Goal: Information Seeking & Learning: Learn about a topic

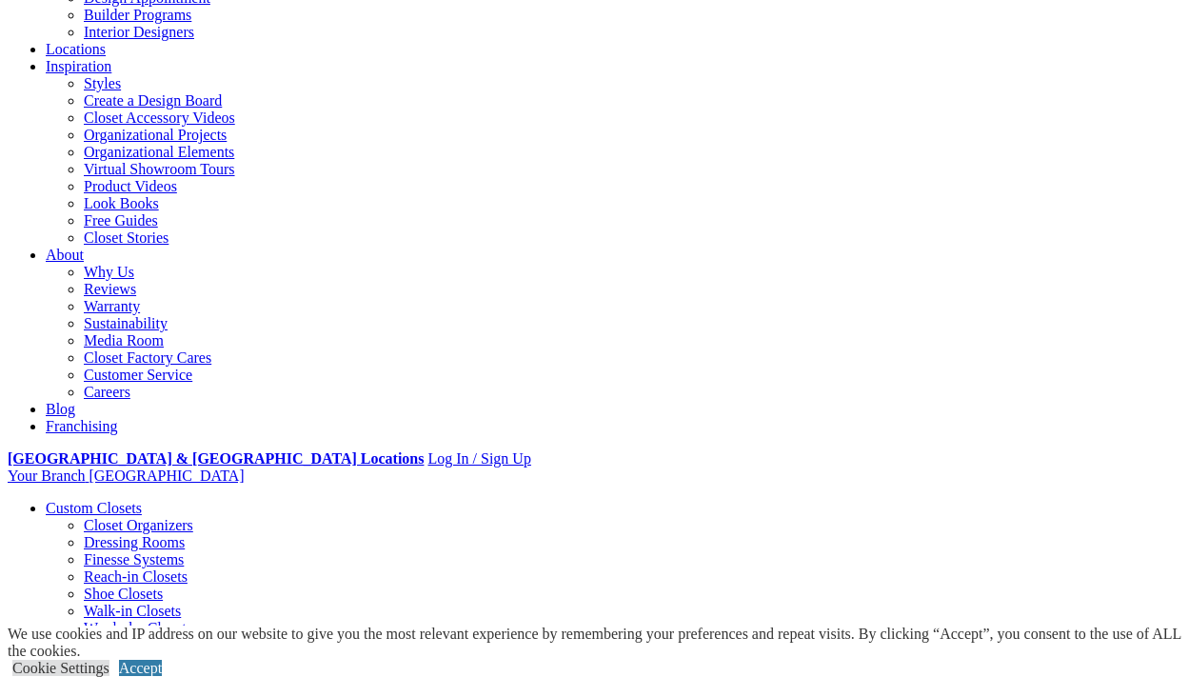
scroll to position [286, 0]
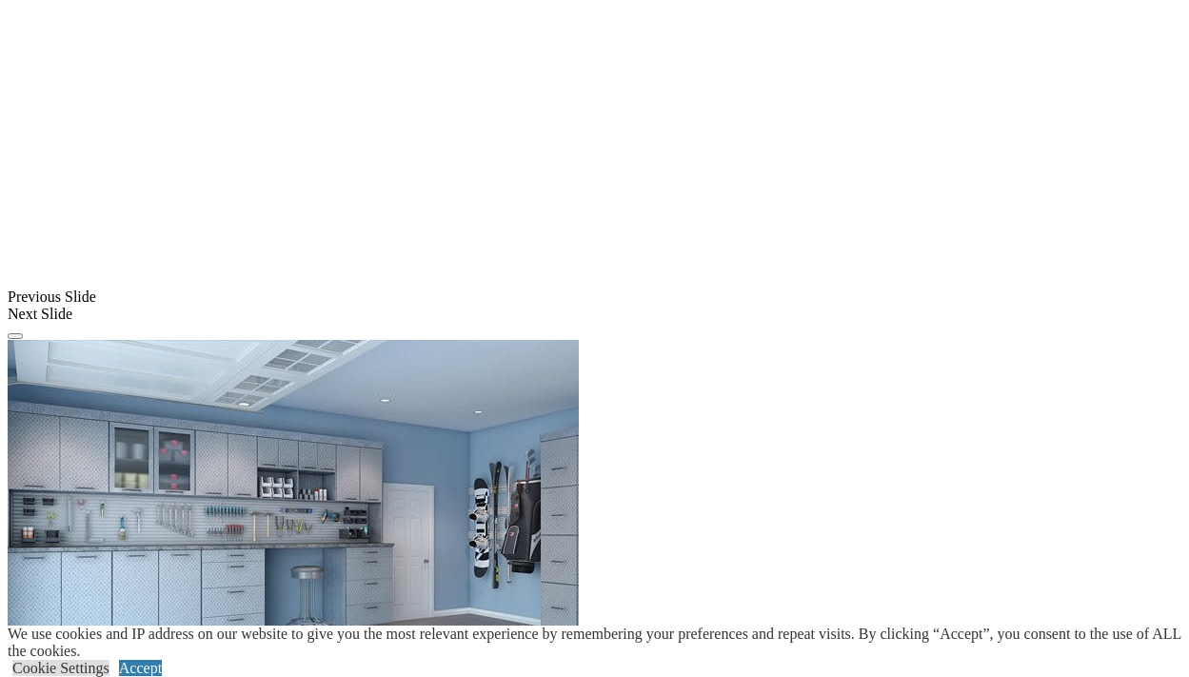
scroll to position [1462, 0]
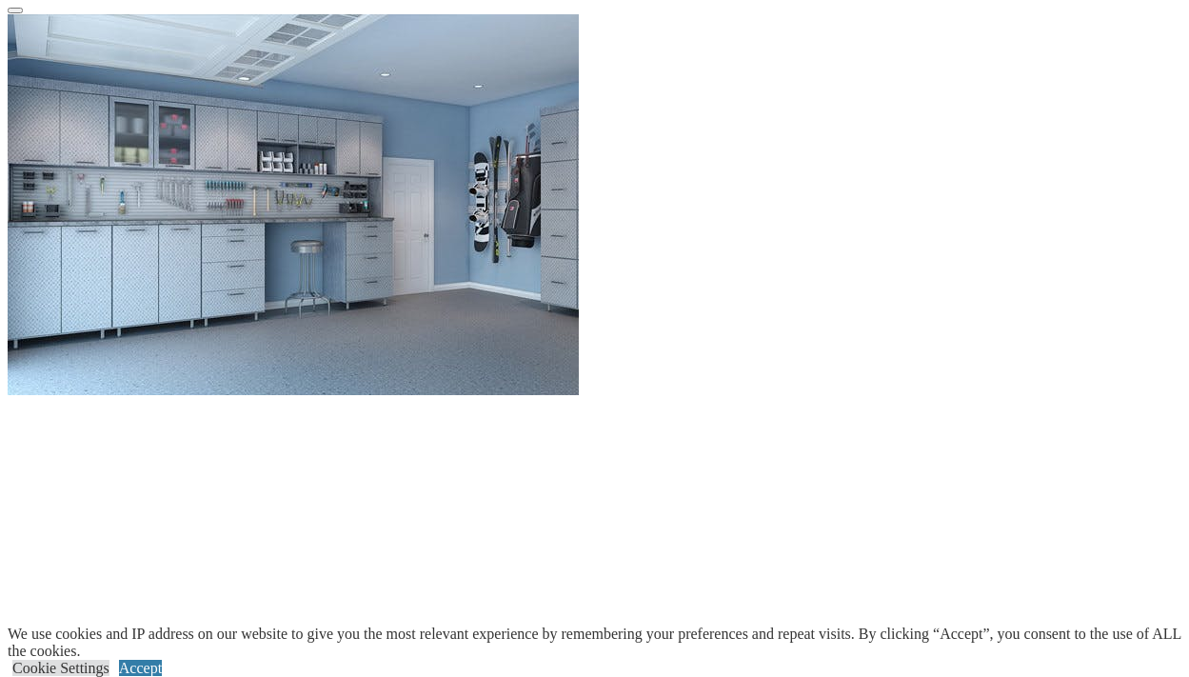
scroll to position [1843, 0]
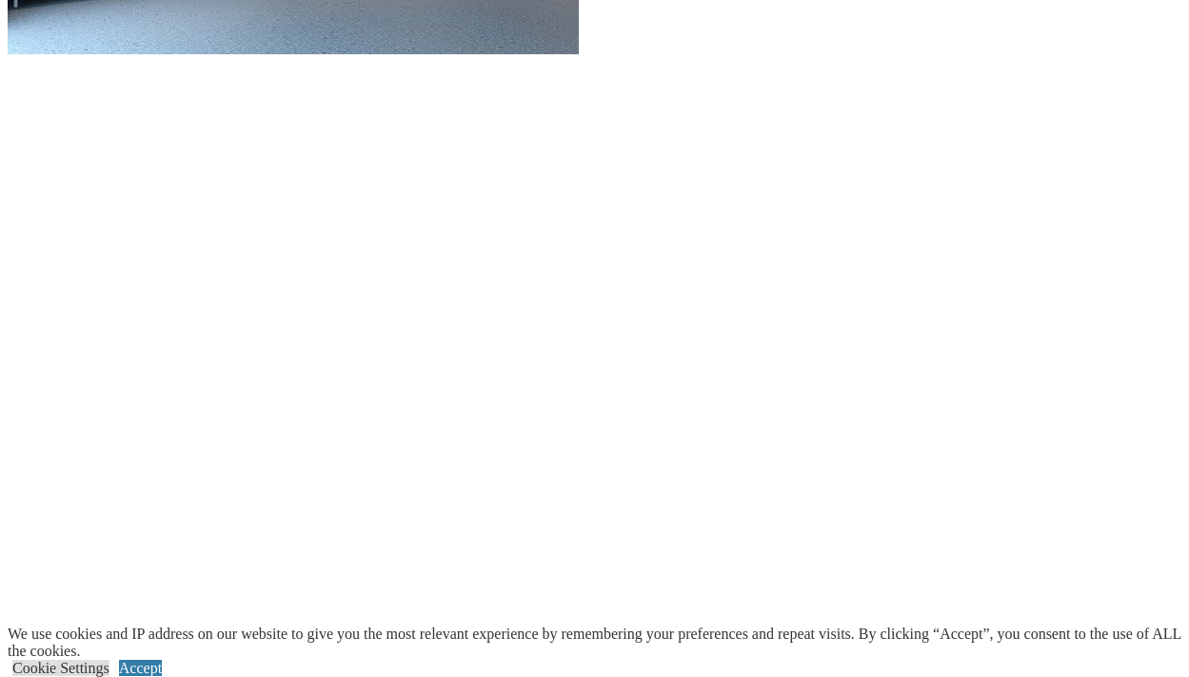
scroll to position [2128, 0]
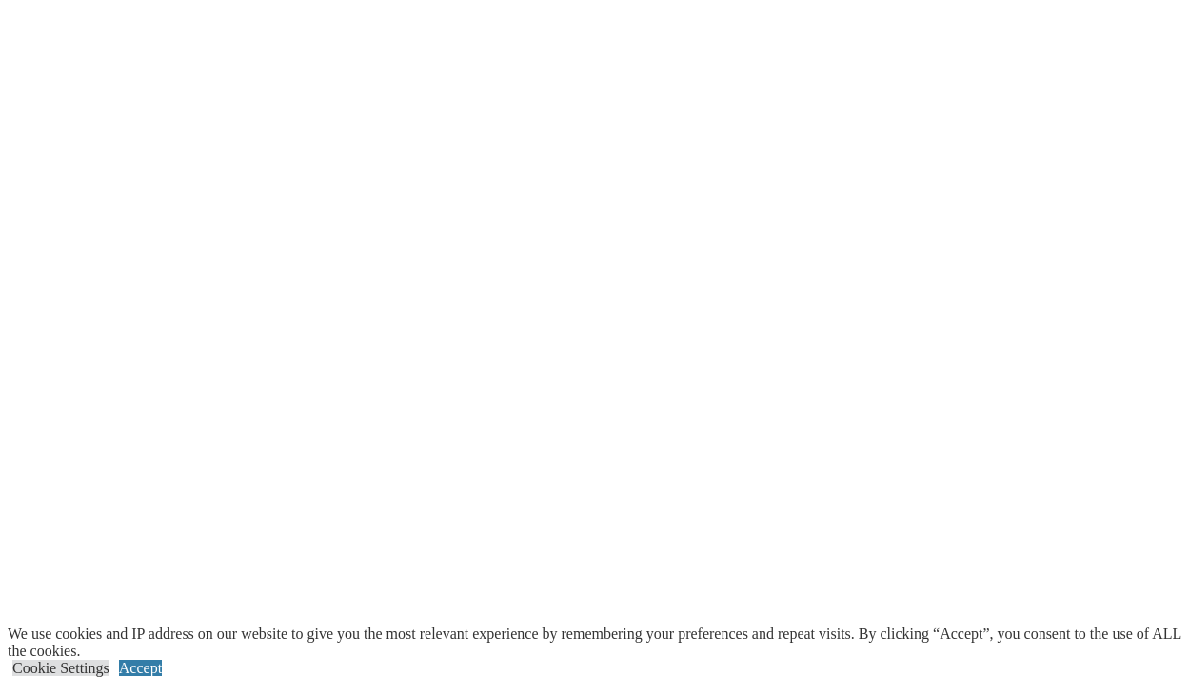
scroll to position [2414, 0]
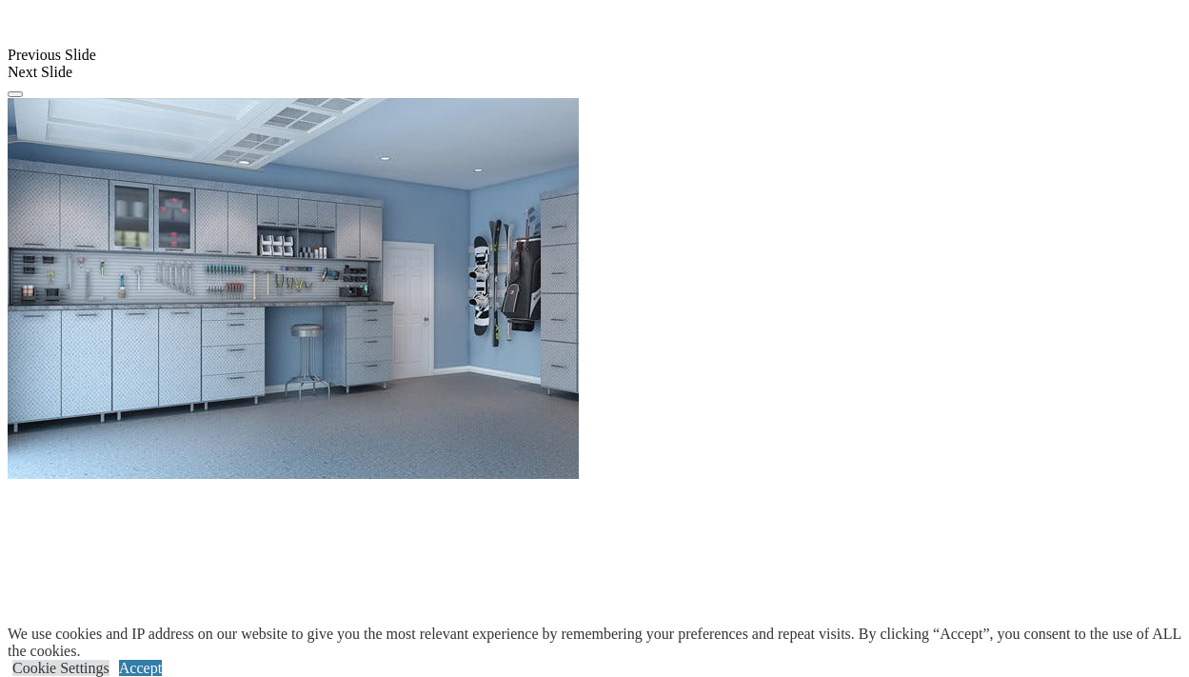
scroll to position [1462, 0]
